Goal: Task Accomplishment & Management: Manage account settings

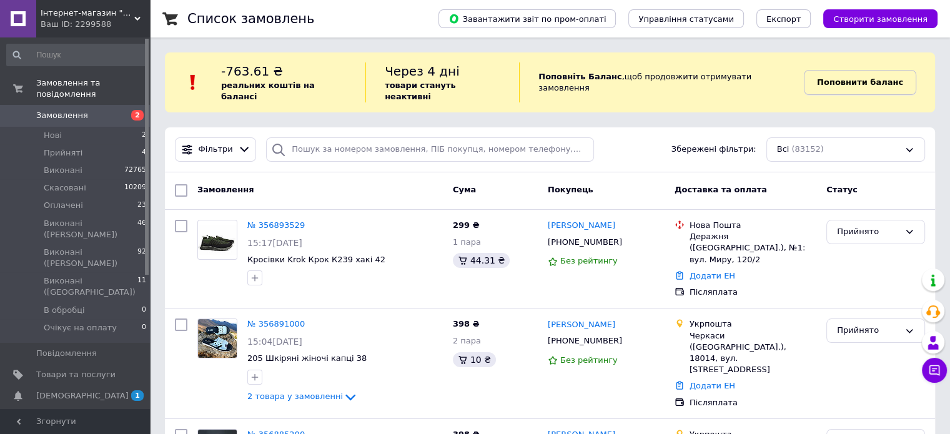
drag, startPoint x: 867, startPoint y: 77, endPoint x: 854, endPoint y: 29, distance: 50.3
click at [867, 79] on b "Поповнити баланс" at bounding box center [860, 81] width 86 height 9
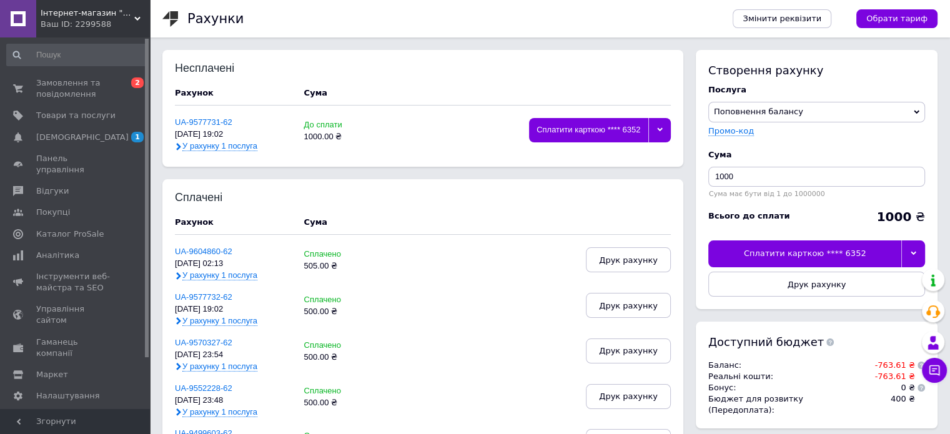
click at [592, 130] on div "Сплатити карткою **** 6352" at bounding box center [588, 130] width 119 height 24
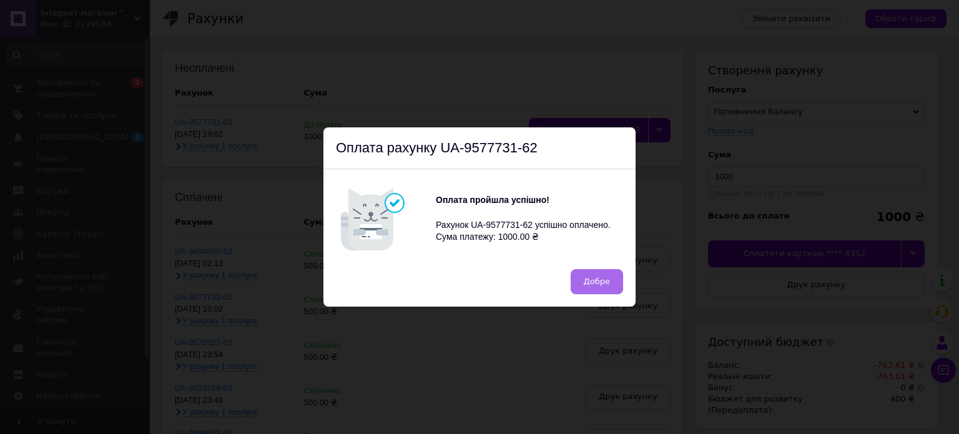
click at [604, 285] on span "Добре" at bounding box center [597, 281] width 26 height 9
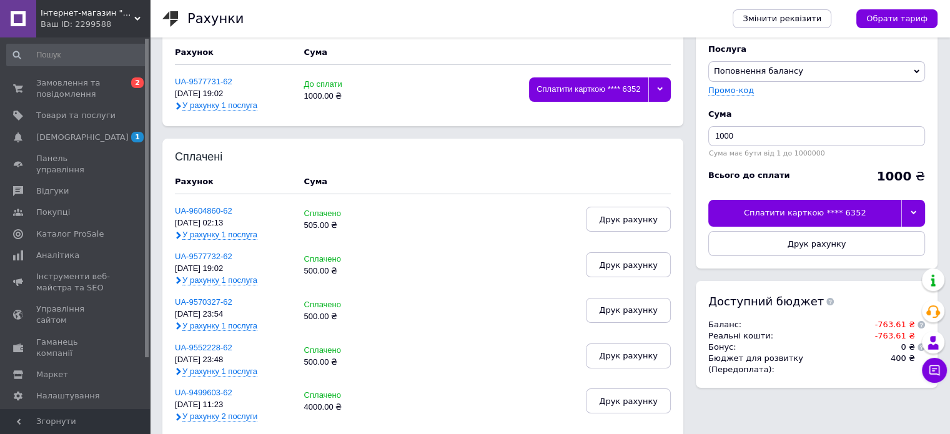
scroll to position [62, 0]
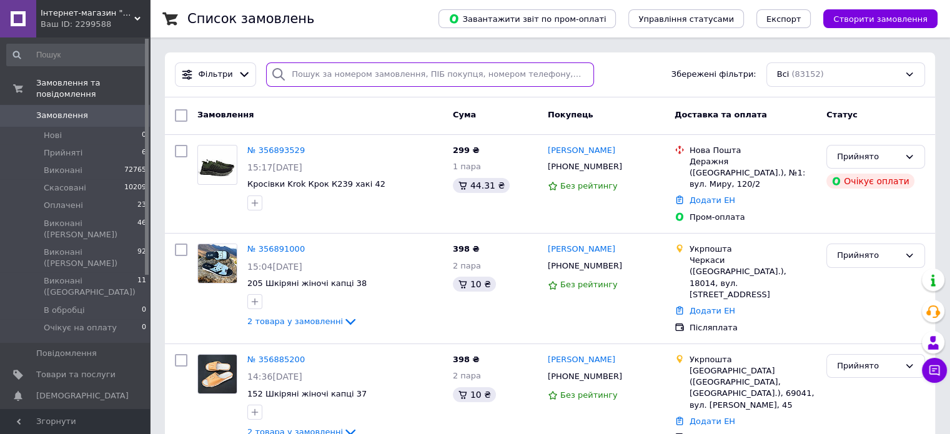
click at [422, 79] on input "search" at bounding box center [430, 74] width 328 height 24
paste input "[PHONE_NUMBER]"
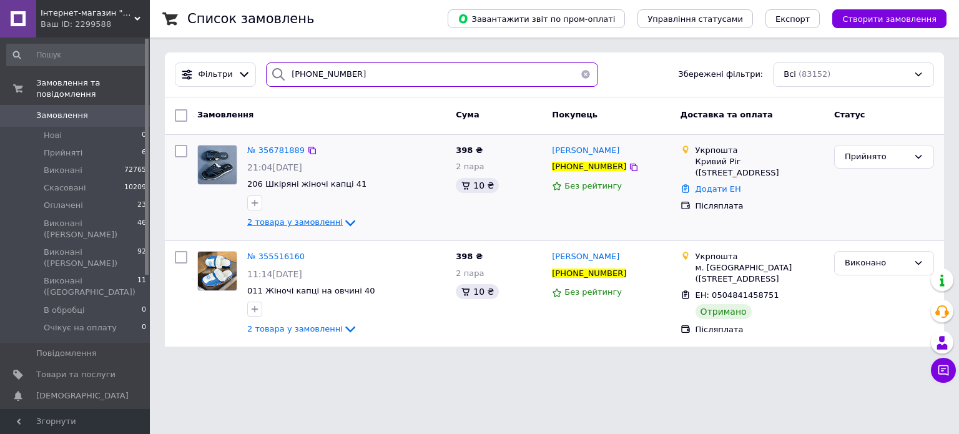
type input "[PHONE_NUMBER]"
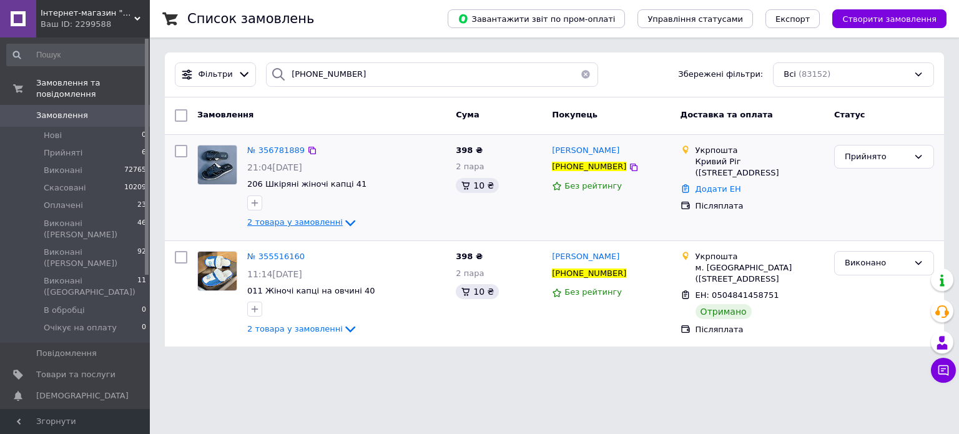
click at [343, 222] on icon at bounding box center [350, 222] width 15 height 15
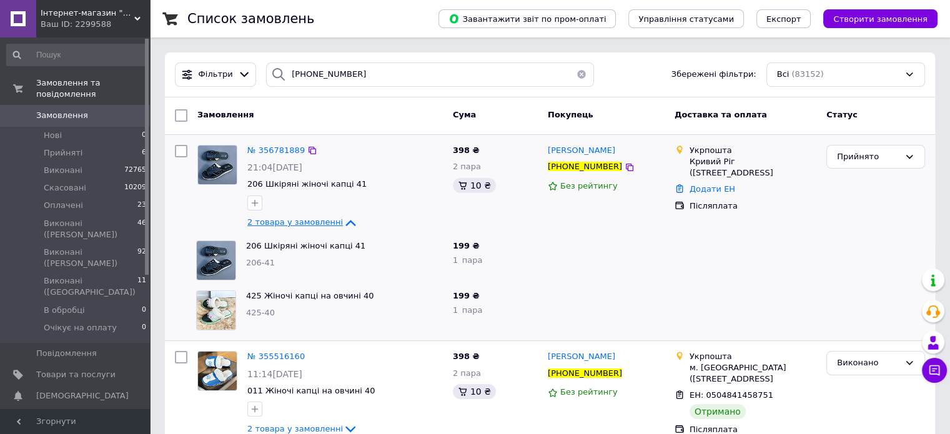
click at [343, 224] on icon at bounding box center [350, 222] width 15 height 15
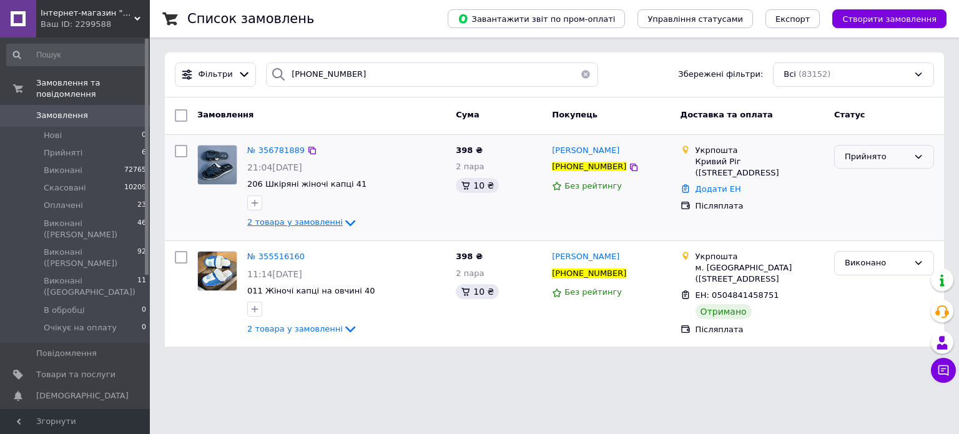
click at [864, 156] on div "Прийнято" at bounding box center [877, 157] width 64 height 13
click at [873, 228] on li "Оплачено" at bounding box center [884, 228] width 99 height 23
